Goal: Information Seeking & Learning: Learn about a topic

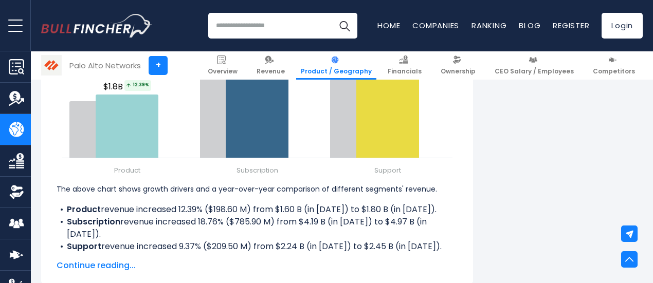
scroll to position [1367, 0]
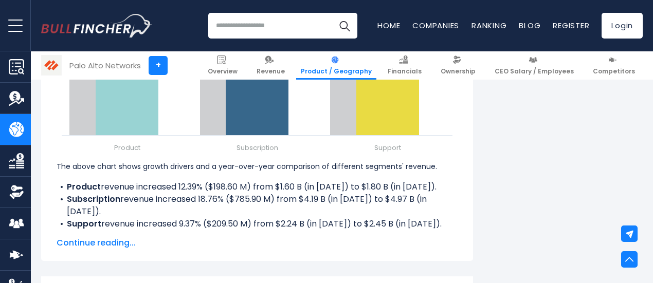
click at [102, 243] on span "Continue reading..." at bounding box center [257, 243] width 401 height 12
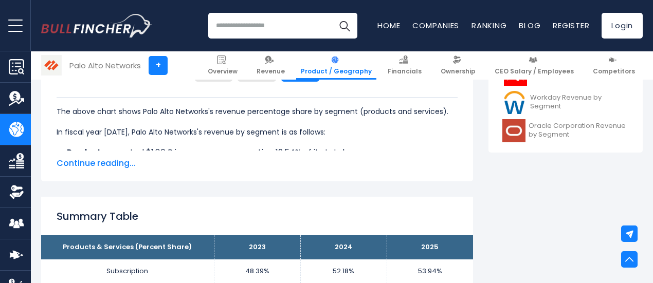
scroll to position [493, 0]
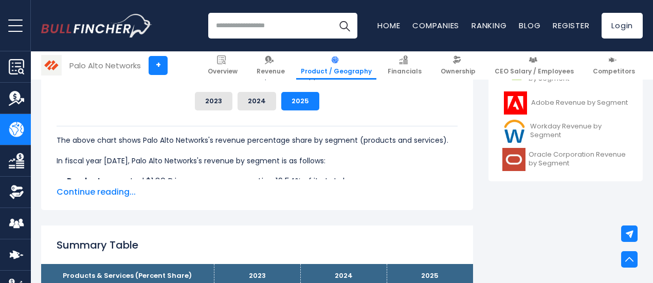
click at [104, 194] on span "Continue reading..." at bounding box center [257, 192] width 401 height 12
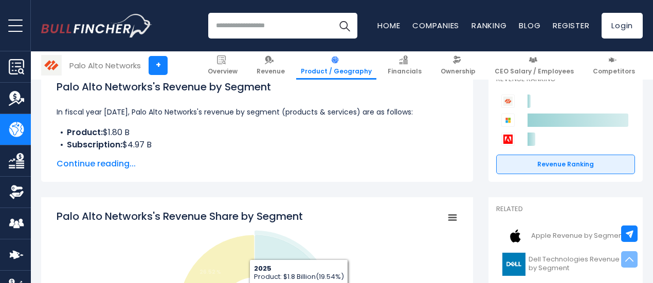
scroll to position [134, 0]
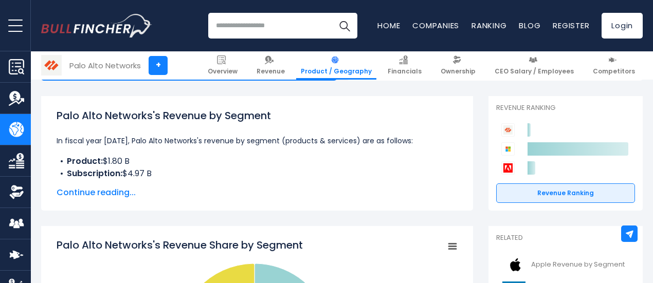
click at [118, 200] on div "Palo Alto Networks's Revenue by Segment In fiscal year 2025, Palo Alto Networks…" at bounding box center [257, 153] width 432 height 115
click at [115, 194] on span "Continue reading..." at bounding box center [257, 193] width 401 height 12
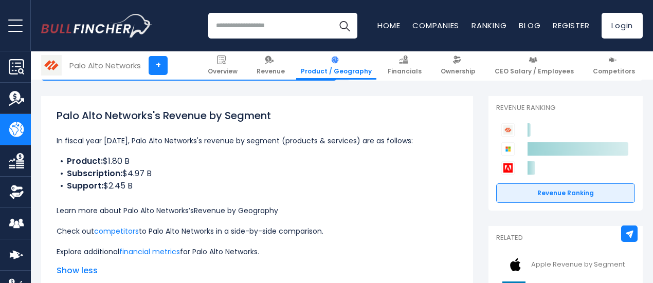
click at [278, 211] on link "Revenue by Geography" at bounding box center [236, 211] width 84 height 10
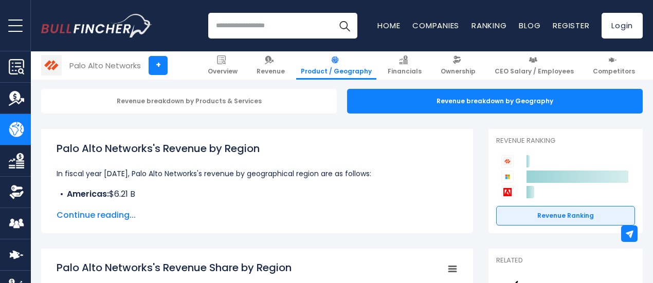
scroll to position [103, 0]
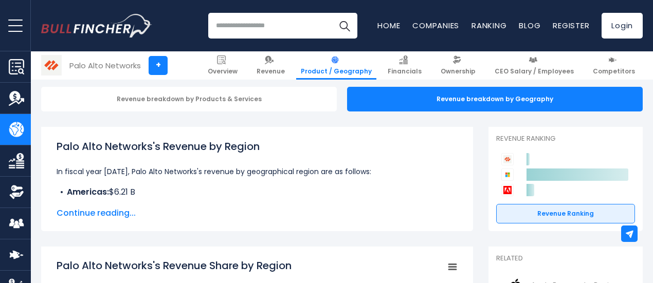
click at [107, 213] on span "Continue reading..." at bounding box center [257, 213] width 401 height 12
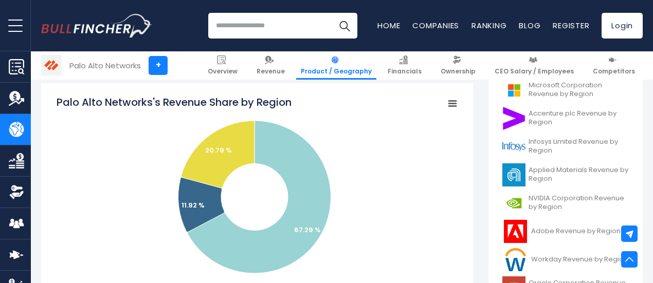
scroll to position [360, 0]
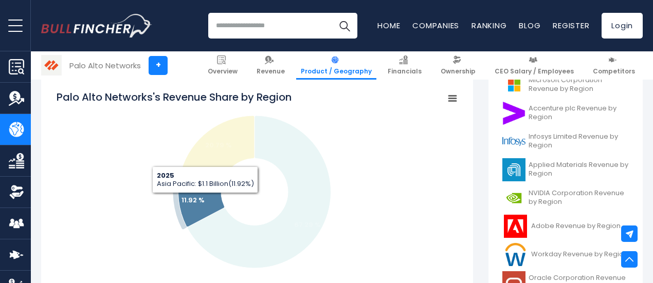
click at [197, 201] on icon "Palo Alto Networks's Revenue Share by Region" at bounding box center [201, 200] width 46 height 54
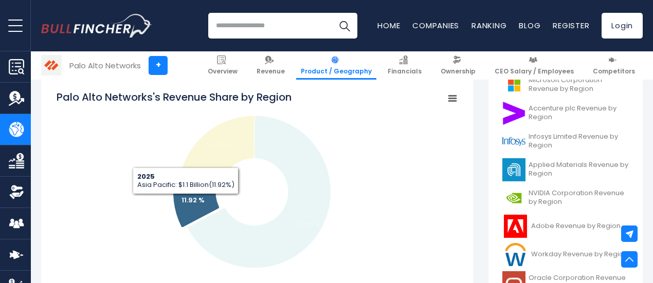
click at [181, 203] on text "11.92 %" at bounding box center [192, 200] width 23 height 10
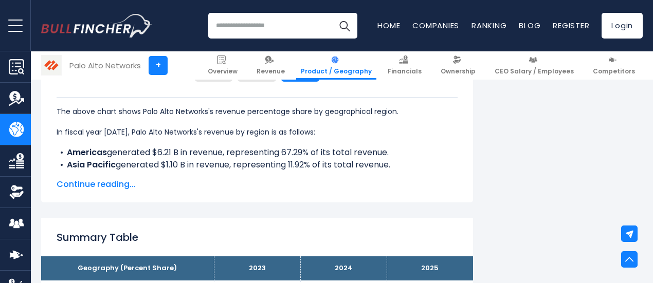
scroll to position [617, 0]
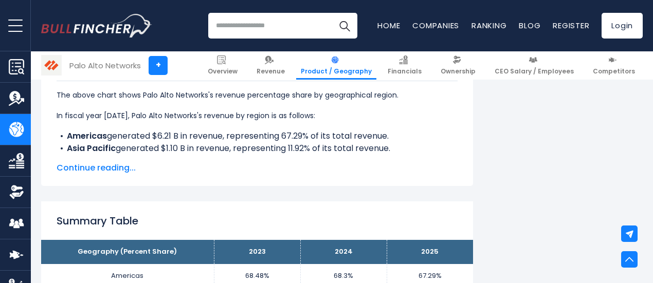
click at [111, 170] on span "Continue reading..." at bounding box center [257, 168] width 401 height 12
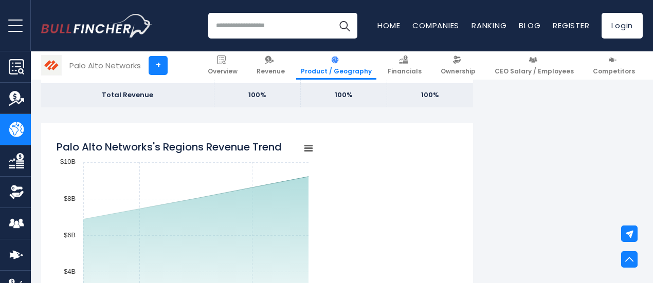
scroll to position [977, 0]
